Goal: Task Accomplishment & Management: Use online tool/utility

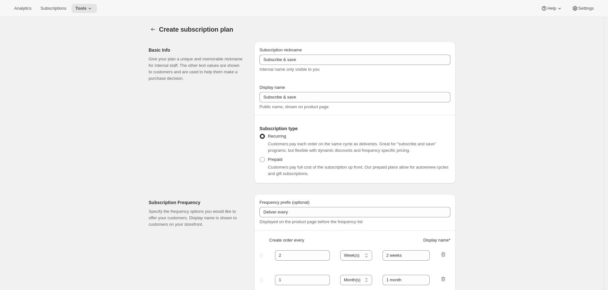
select select "WEEK"
select select "MONTH"
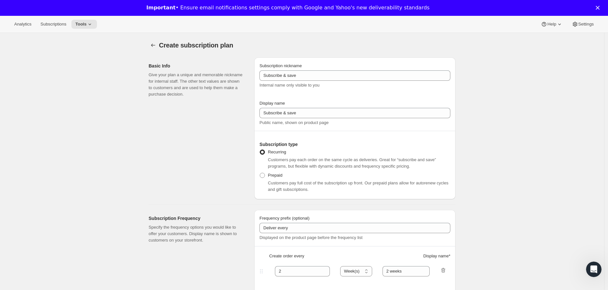
click at [602, 7] on div "Close" at bounding box center [599, 8] width 6 height 4
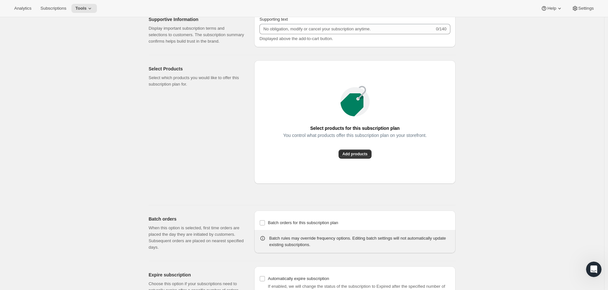
scroll to position [431, 0]
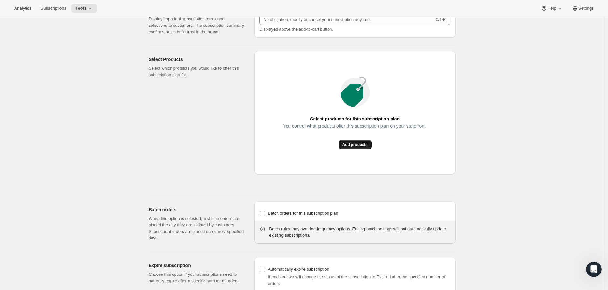
click at [363, 147] on span "Add products" at bounding box center [354, 144] width 25 height 5
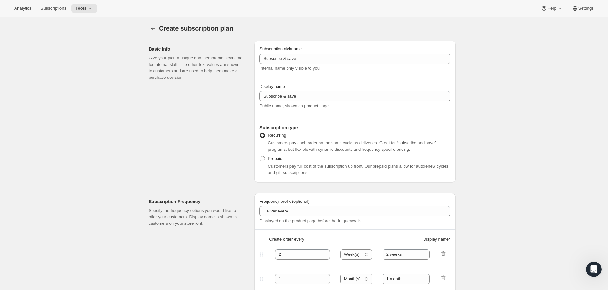
scroll to position [0, 0]
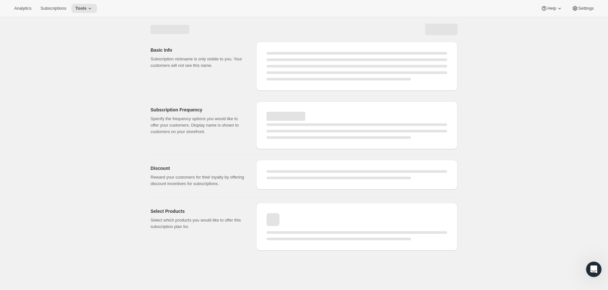
select select "WEEK"
select select "MONTH"
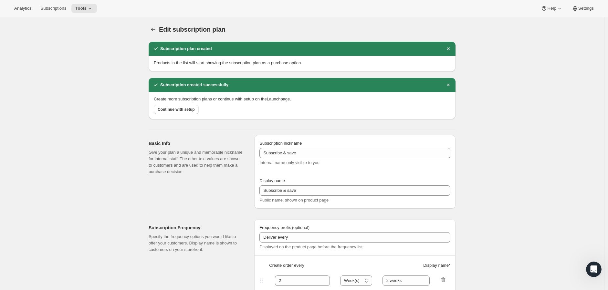
click at [57, 8] on span "Subscriptions" at bounding box center [53, 8] width 26 height 5
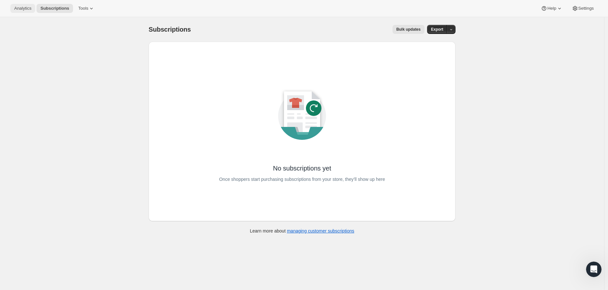
click at [24, 8] on span "Analytics" at bounding box center [22, 8] width 17 height 5
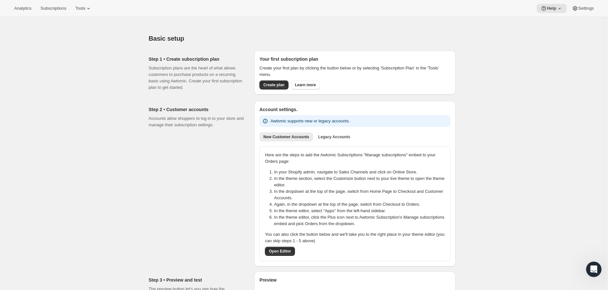
click at [346, 139] on span "Legacy Accounts" at bounding box center [334, 136] width 32 height 5
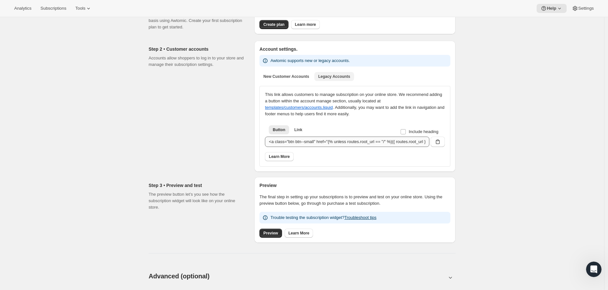
scroll to position [108, 0]
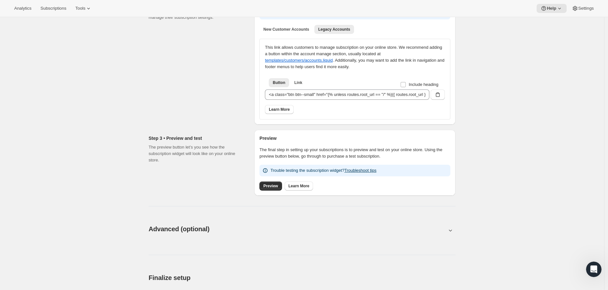
click at [242, 123] on div "Step 2 • Customer accounts Accounts allow shoppers to log in to your store and …" at bounding box center [199, 59] width 100 height 131
click at [276, 182] on link "Preview" at bounding box center [270, 186] width 22 height 9
click at [233, 187] on div "Step 3 • Preview and test The preview button let’s you see how the subscription…" at bounding box center [199, 163] width 100 height 66
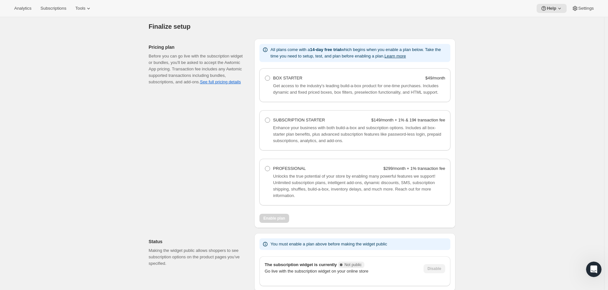
scroll to position [400, 0]
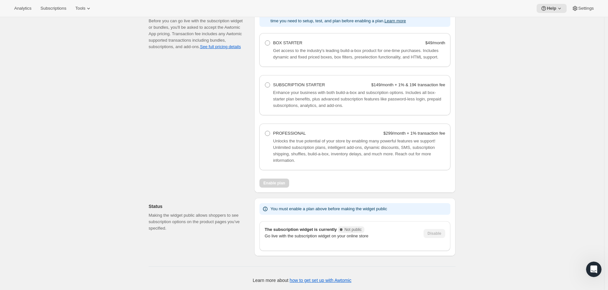
click at [286, 230] on span "The subscription widget is currently Complete Not public" at bounding box center [314, 229] width 99 height 5
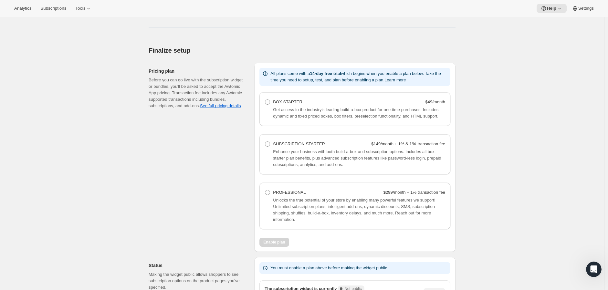
scroll to position [328, 0]
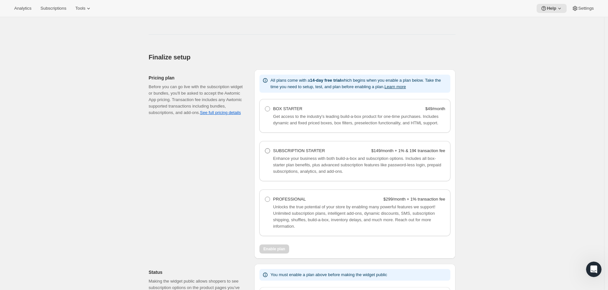
click at [267, 153] on span at bounding box center [267, 150] width 5 height 5
click at [265, 149] on Starter "SUBSCRIPTION STARTER $149/month + 1% & 19¢ transaction fee" at bounding box center [265, 148] width 0 height 0
radio Starter "true"
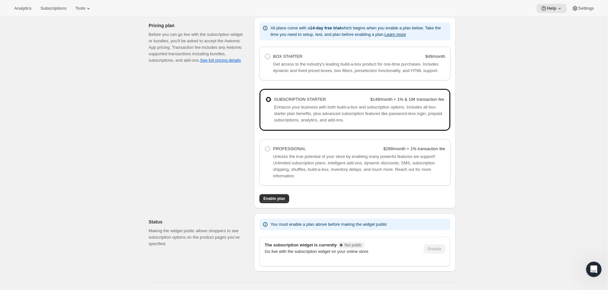
scroll to position [401, 0]
